Goal: Transaction & Acquisition: Purchase product/service

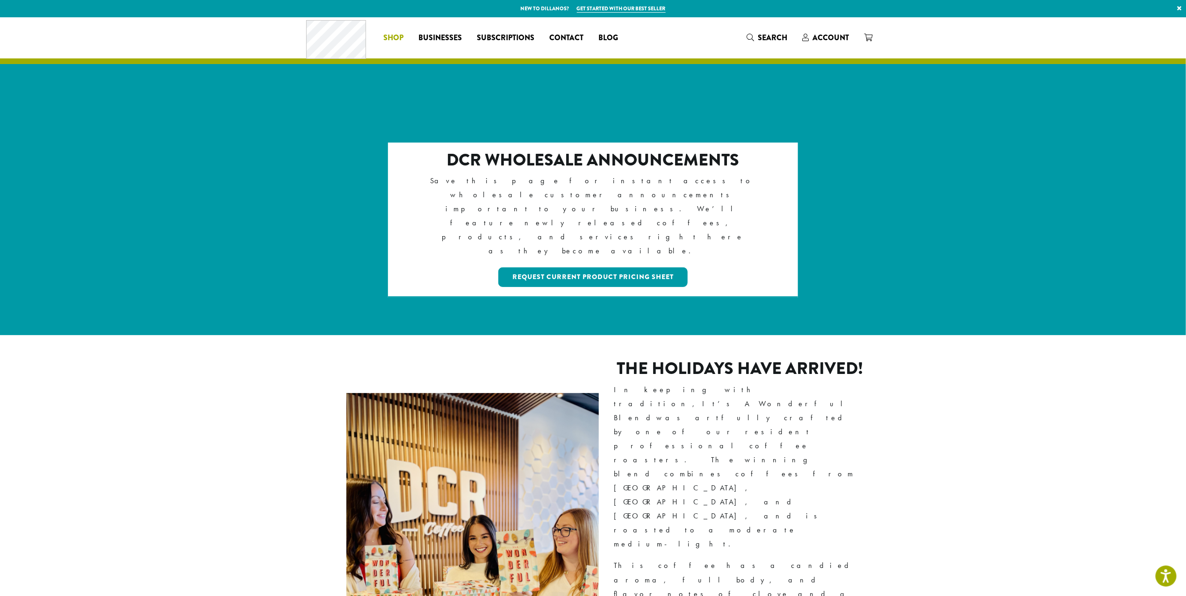
click at [388, 33] on span "Shop" at bounding box center [393, 38] width 20 height 12
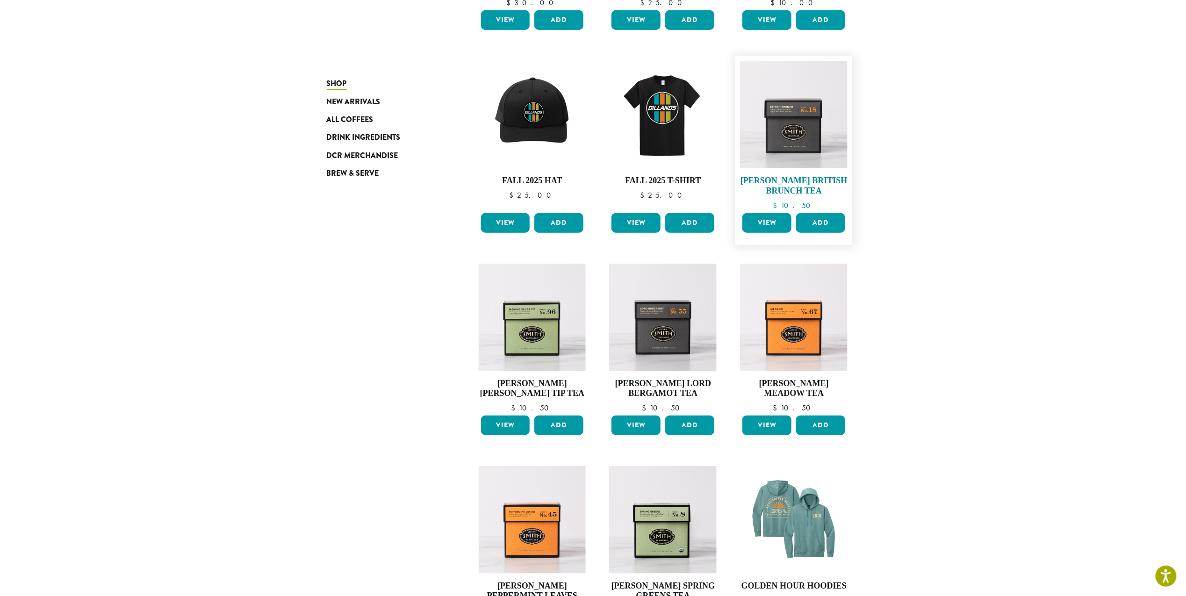
scroll to position [104, 0]
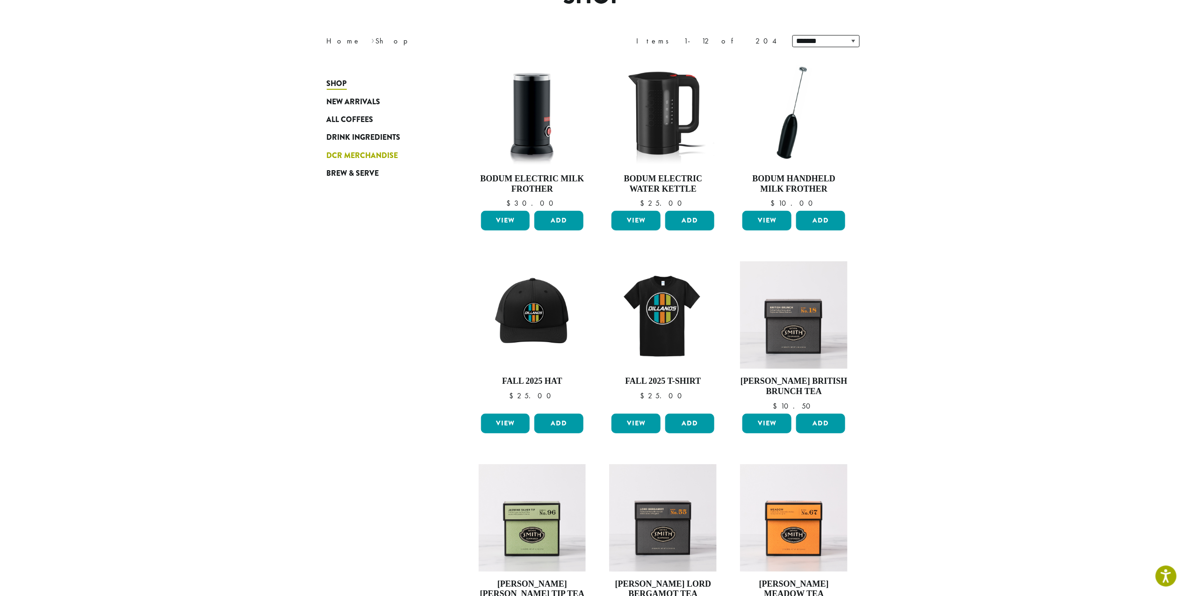
click at [364, 148] on link "DCR Merchandise" at bounding box center [383, 156] width 112 height 18
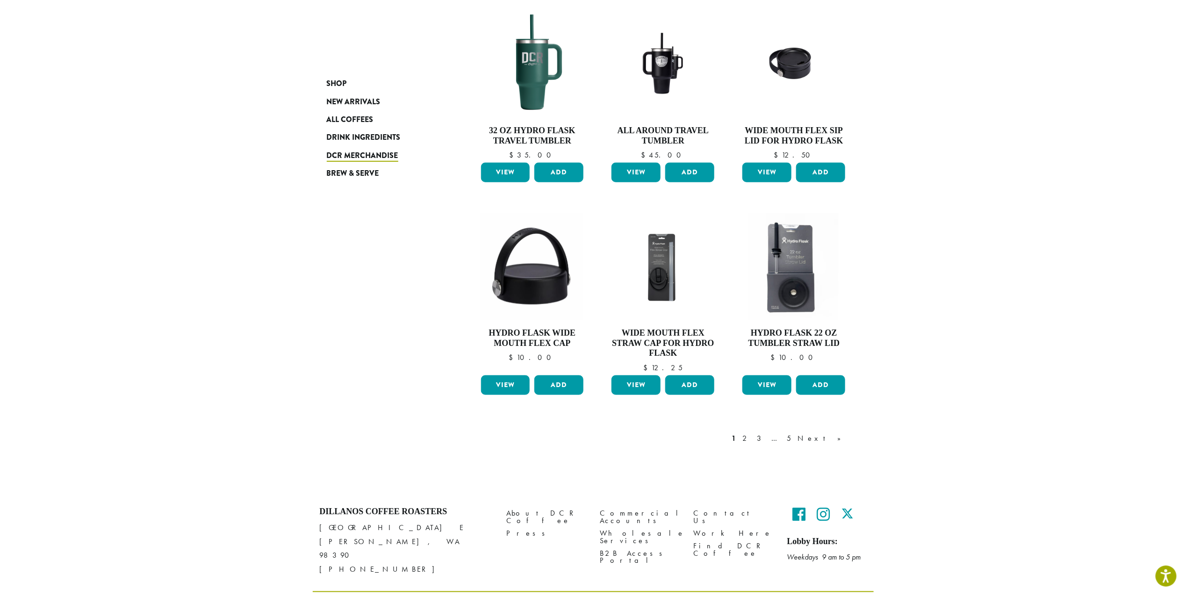
scroll to position [562, 0]
